Goal: Information Seeking & Learning: Learn about a topic

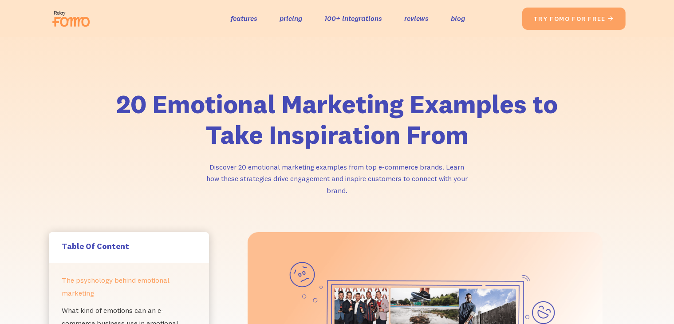
click at [0, 81] on div "20 Emotional Marketing Examples to Take Inspiration From Discover 20 emotional …" at bounding box center [337, 134] width 674 height 195
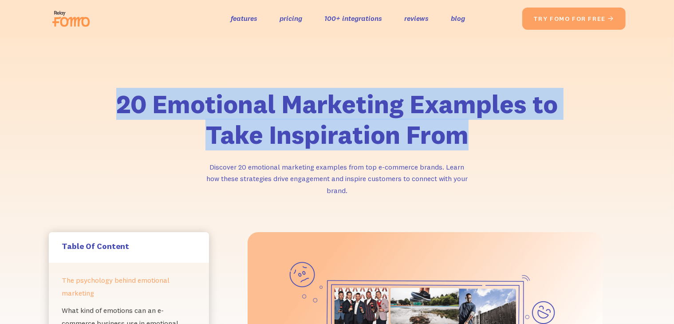
drag, startPoint x: 120, startPoint y: 106, endPoint x: 476, endPoint y: 142, distance: 357.6
click at [476, 142] on h1 "20 Emotional Marketing Examples to Take Inspiration From" at bounding box center [337, 120] width 453 height 62
copy h1 "20 Emotional Marketing Examples to Take Inspiration From"
